Goal: Task Accomplishment & Management: Use online tool/utility

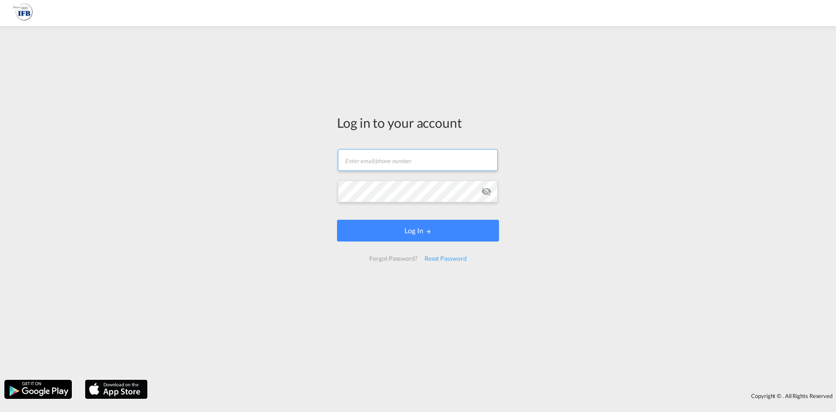
type input "[PERSON_NAME][EMAIL_ADDRESS][PERSON_NAME][DOMAIN_NAME]"
click at [389, 243] on form "[PERSON_NAME][EMAIL_ADDRESS][PERSON_NAME][DOMAIN_NAME] Email field is required …" at bounding box center [418, 204] width 162 height 129
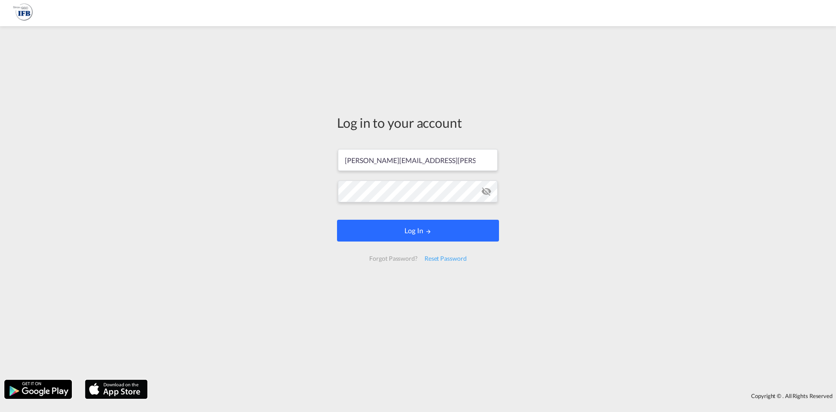
click at [403, 232] on button "Log In" at bounding box center [418, 231] width 162 height 22
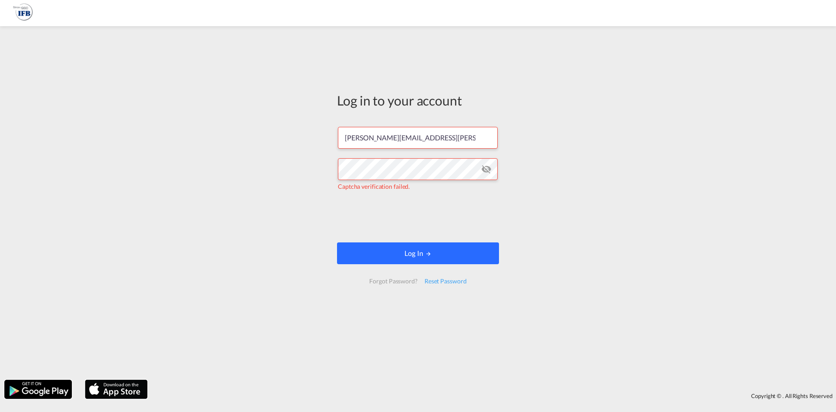
click at [440, 257] on button "Log In" at bounding box center [418, 253] width 162 height 22
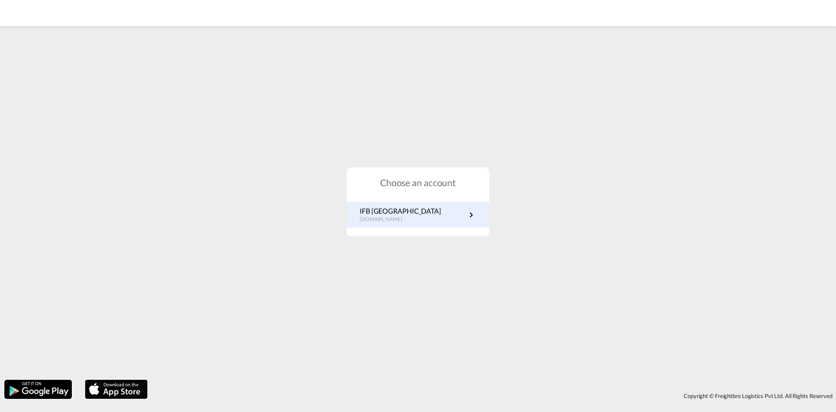
click at [369, 219] on p "[DOMAIN_NAME]" at bounding box center [400, 219] width 81 height 7
